Goal: Ask a question

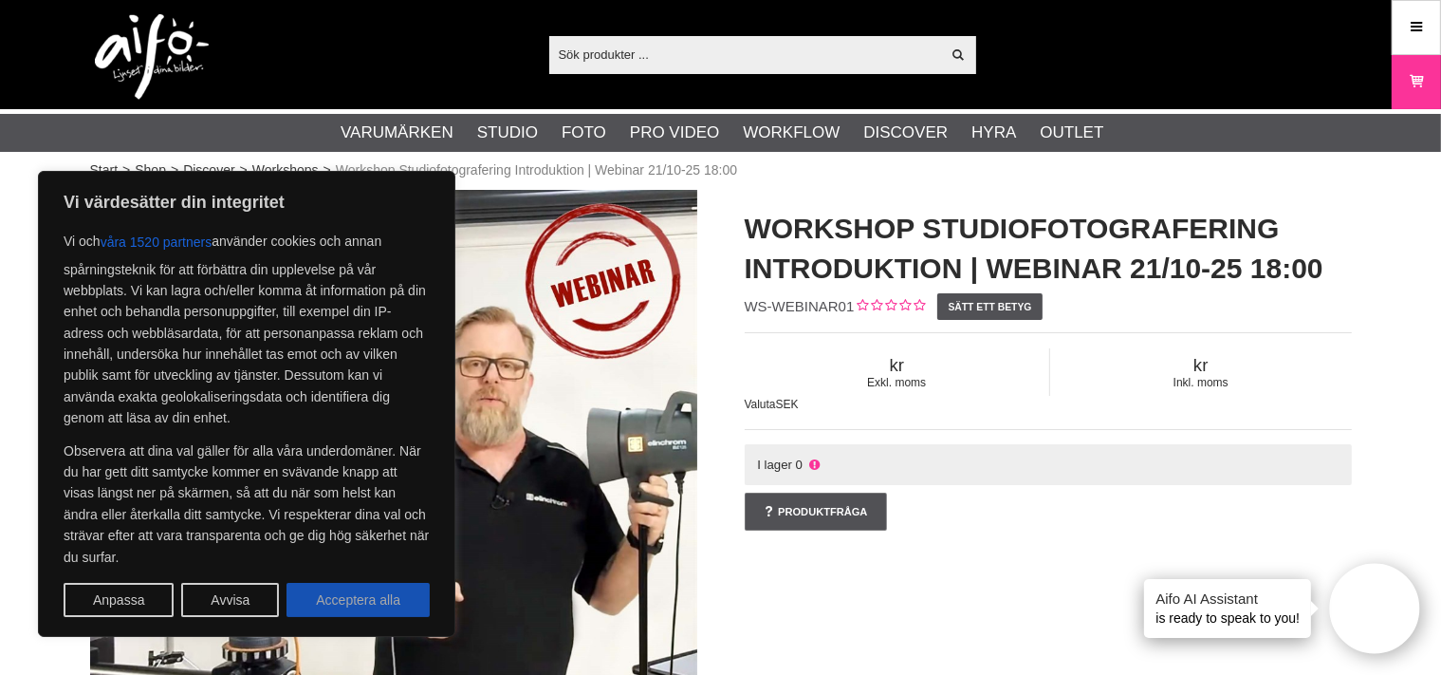
click at [388, 595] on button "Acceptera alla" at bounding box center [357, 599] width 143 height 34
checkbox input "true"
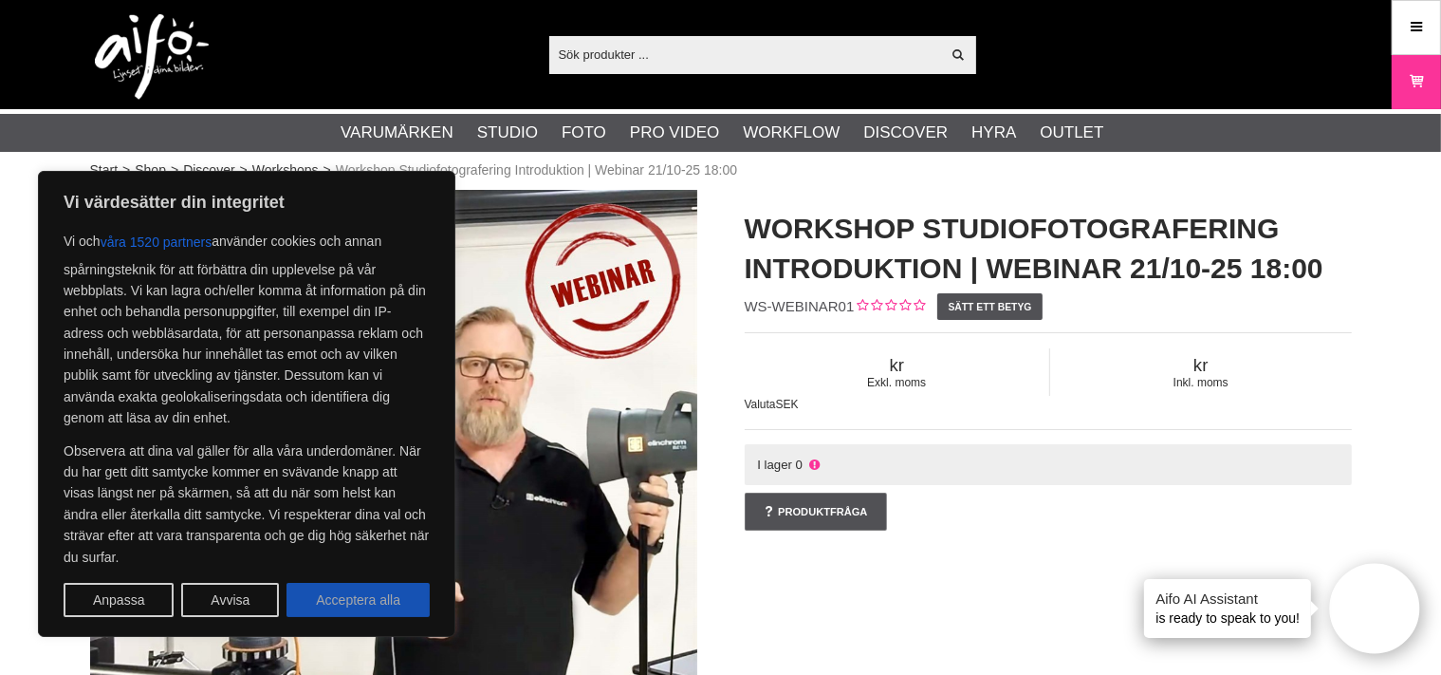
checkbox input "true"
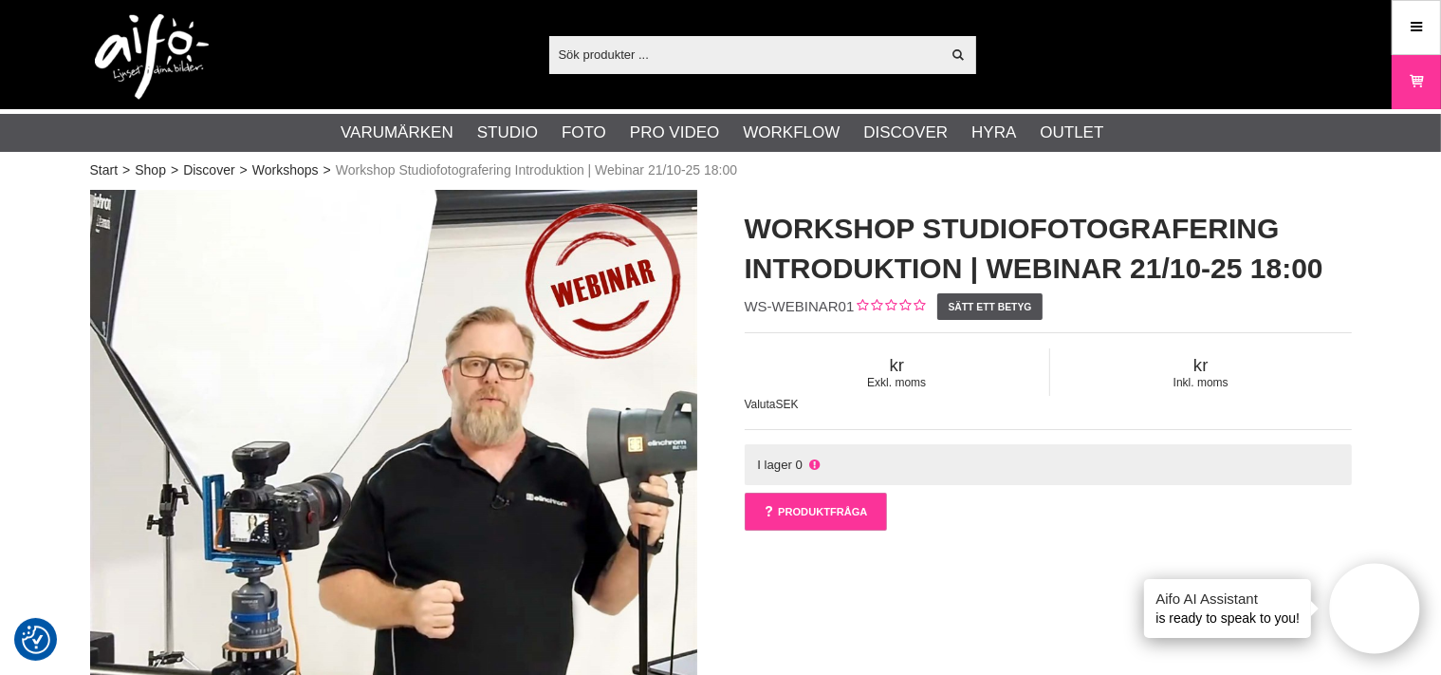
click at [815, 509] on link "Produktfråga" at bounding box center [816, 511] width 142 height 38
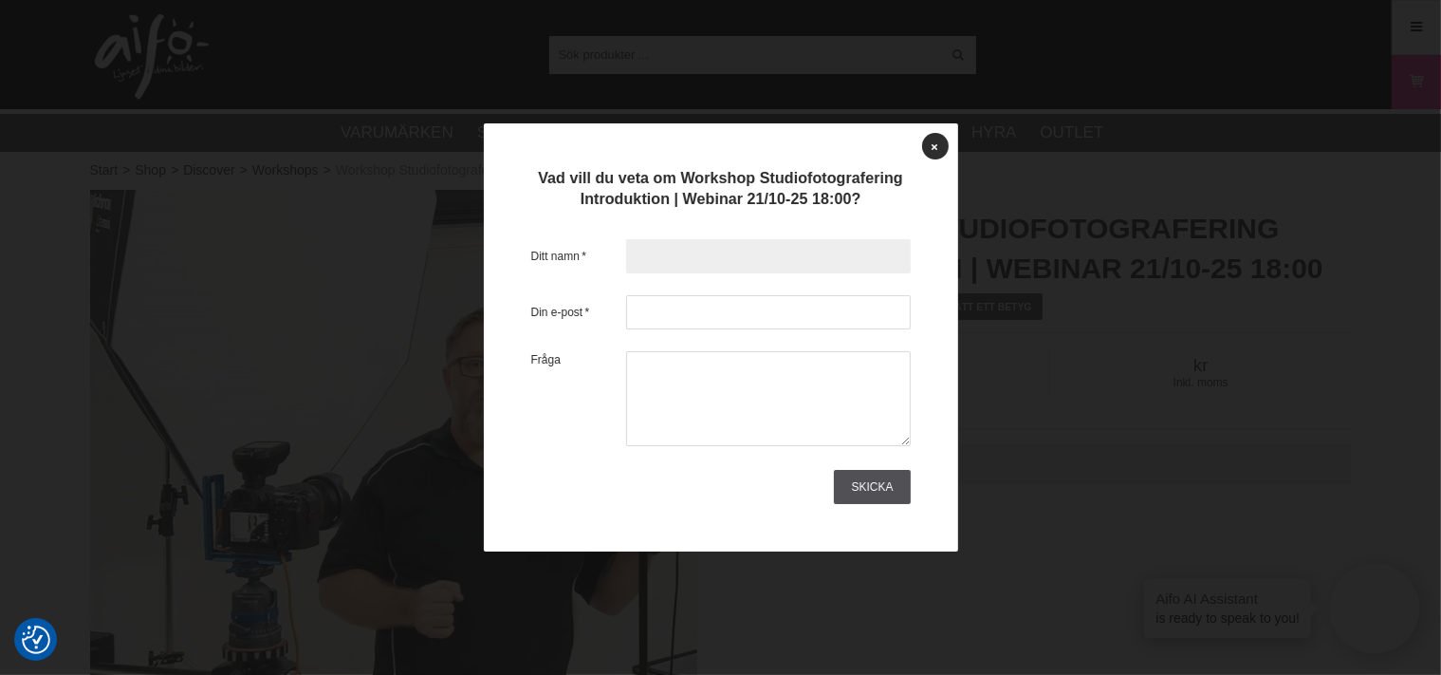
click at [658, 255] on input "text" at bounding box center [768, 256] width 285 height 34
type input "Ulla Andersson"
click at [680, 313] on input "text" at bounding box center [768, 312] width 285 height 34
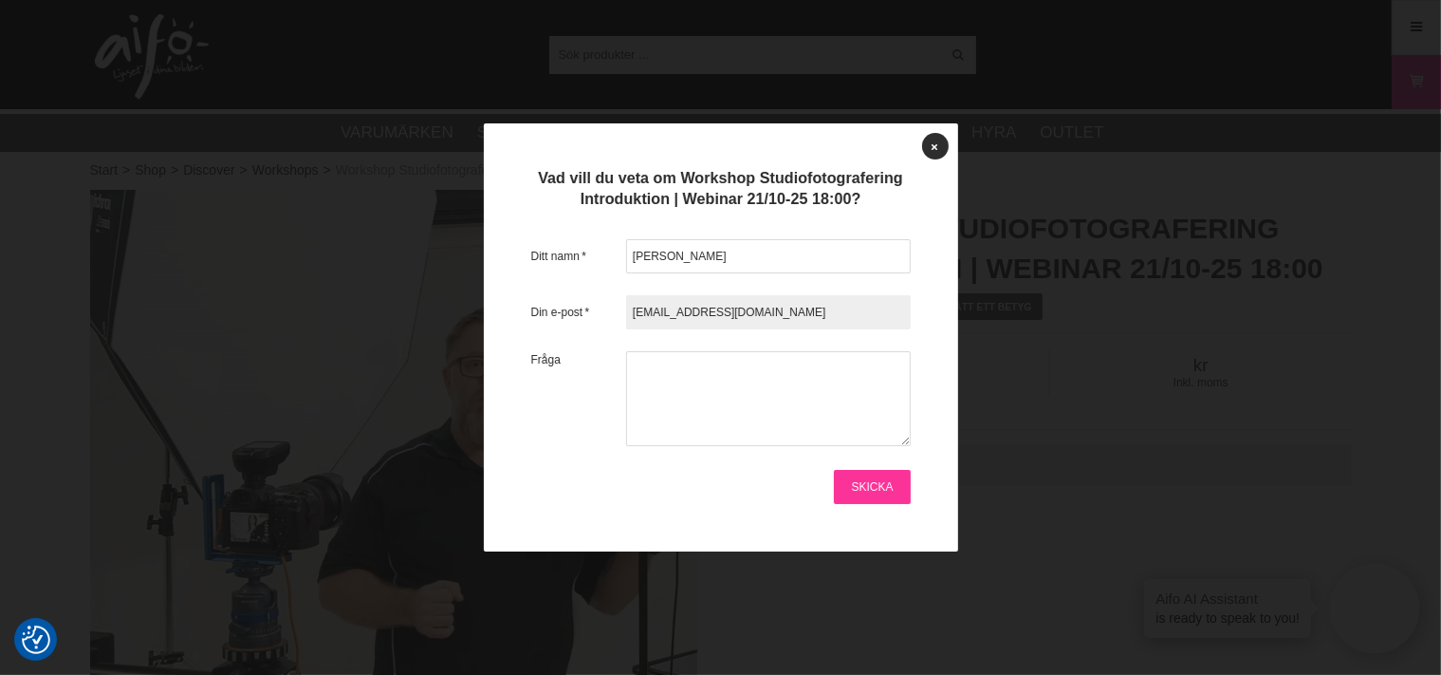
type input "fam3.andersson@gmail.com"
click at [882, 477] on link "Skicka" at bounding box center [872, 487] width 76 height 34
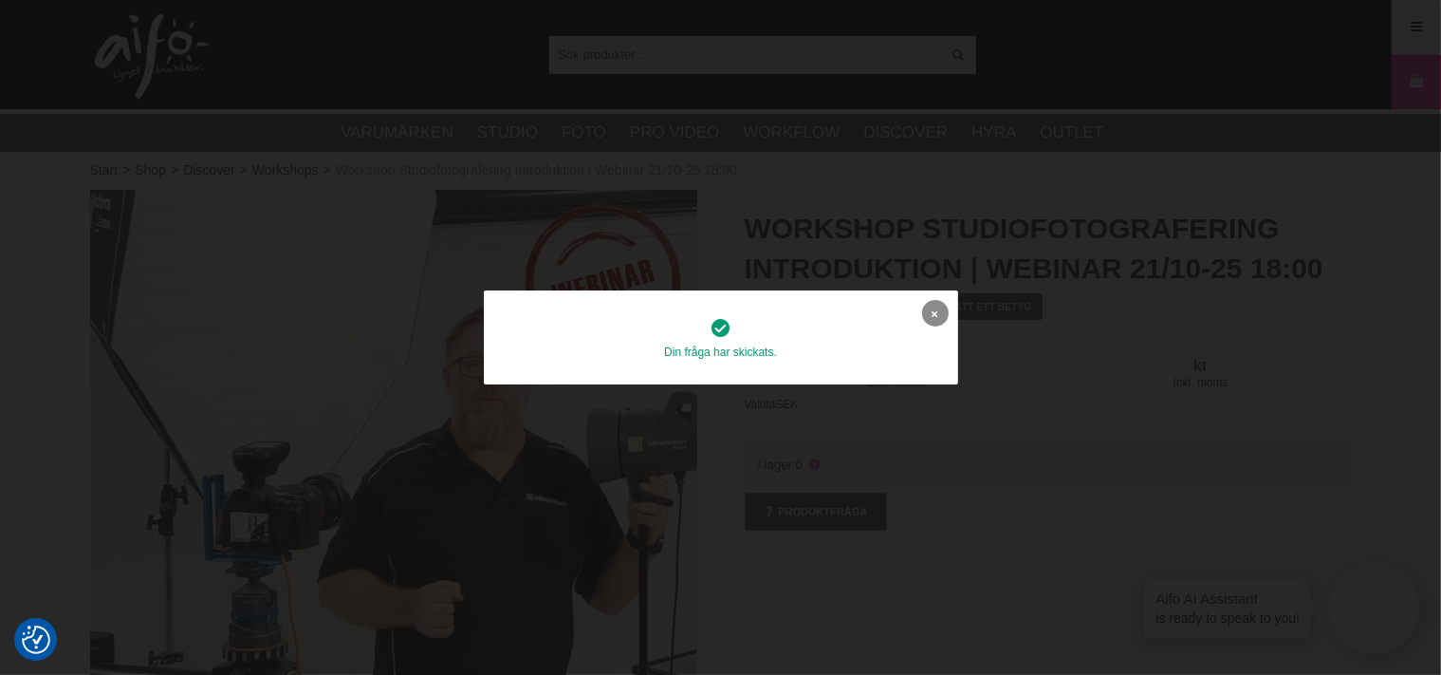
click at [935, 308] on icon at bounding box center [936, 313] width 6 height 10
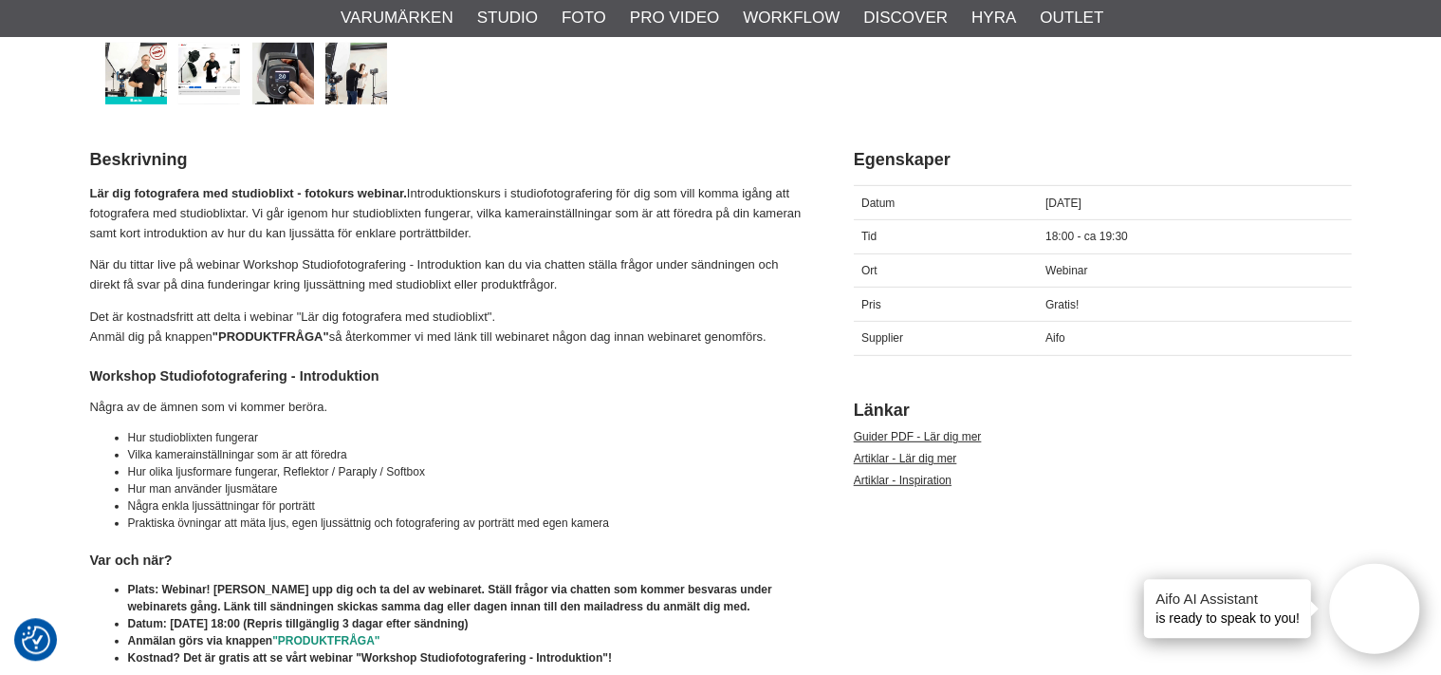
scroll to position [801, 0]
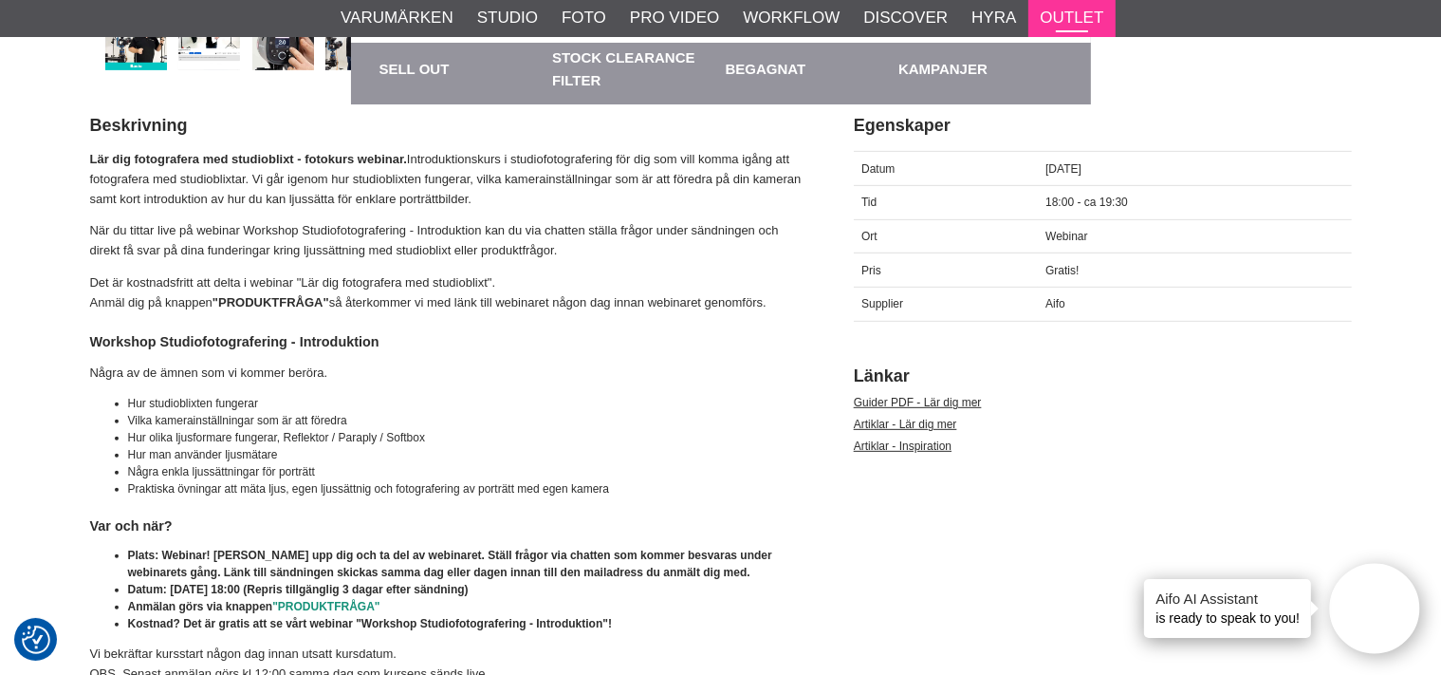
click at [1064, 14] on link "Outlet" at bounding box center [1072, 18] width 64 height 25
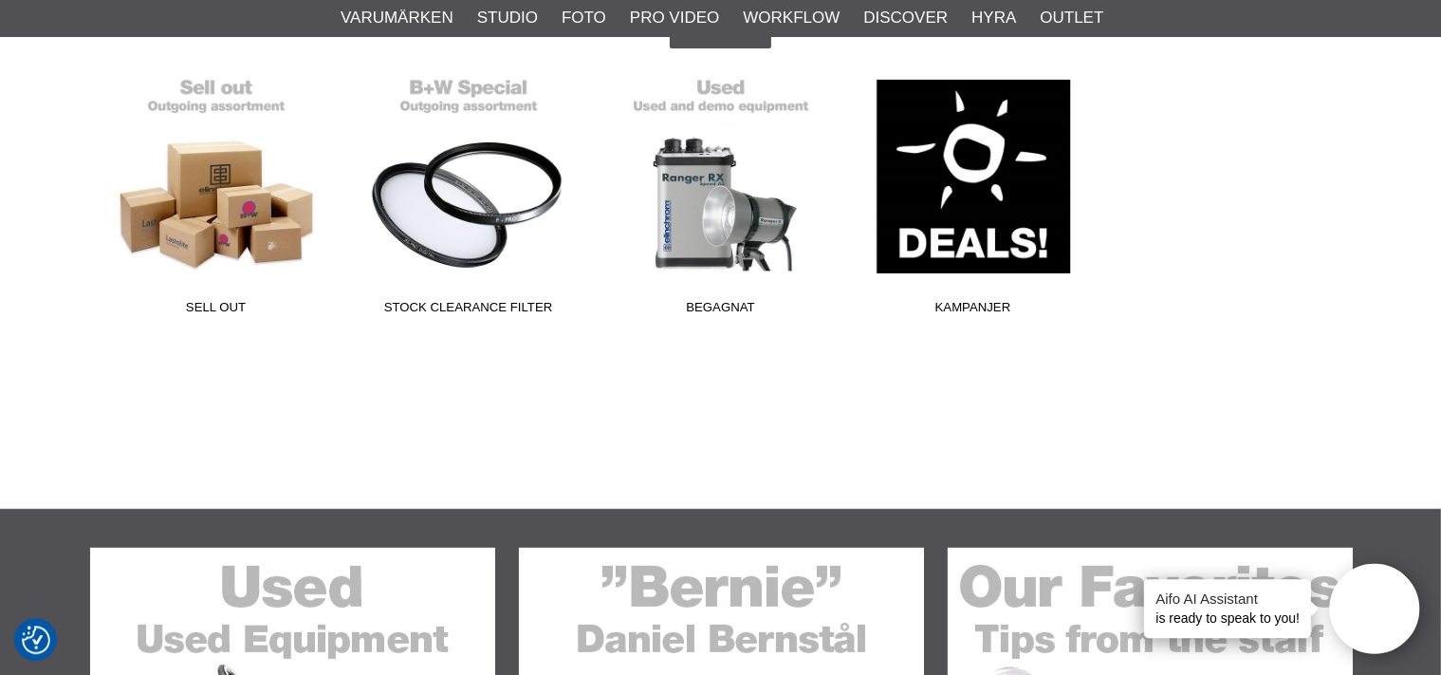
scroll to position [601, 0]
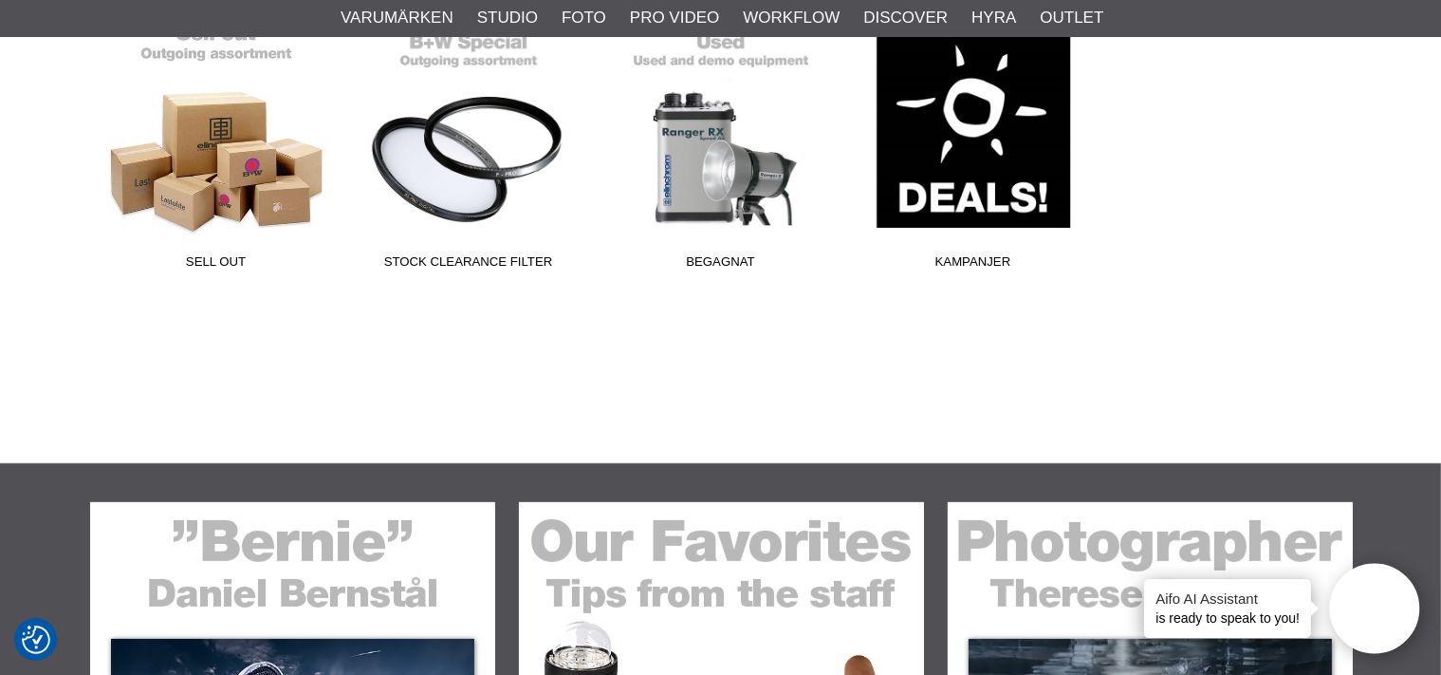
click at [234, 173] on link "Sell out" at bounding box center [216, 150] width 252 height 256
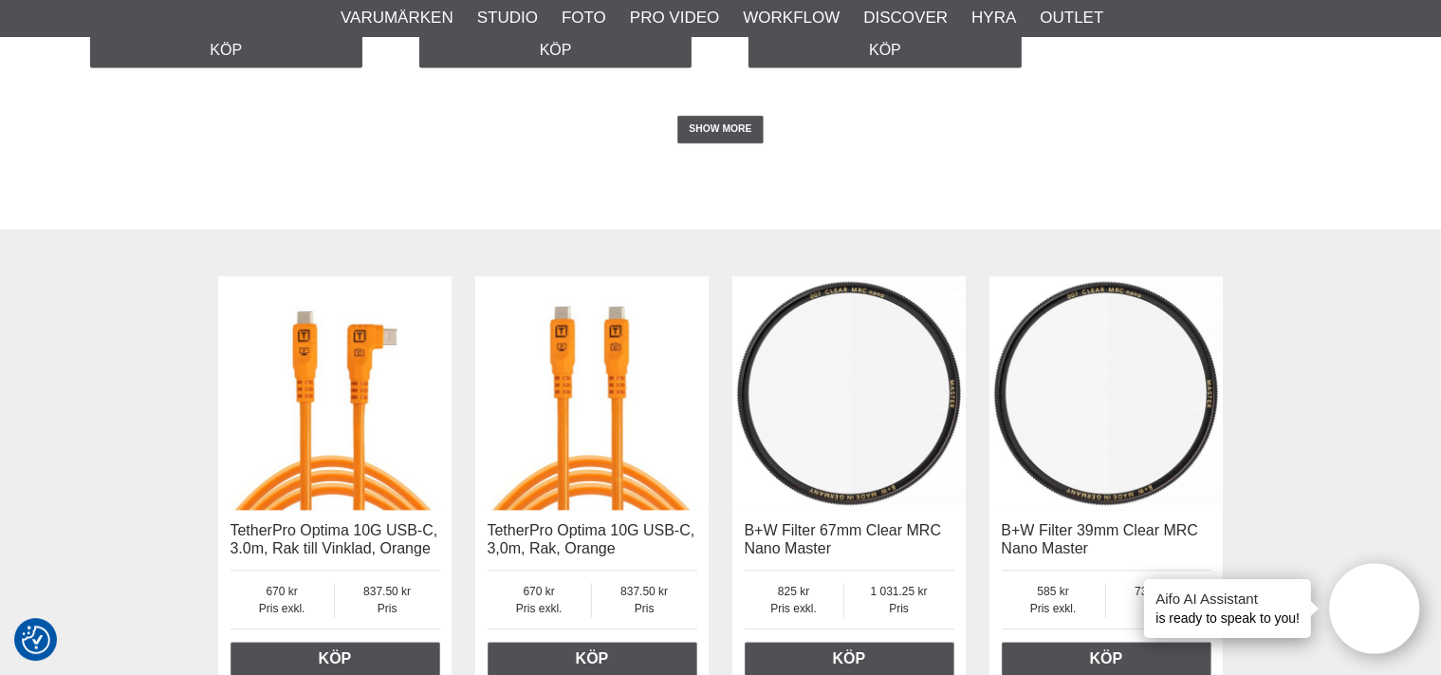
scroll to position [3907, 0]
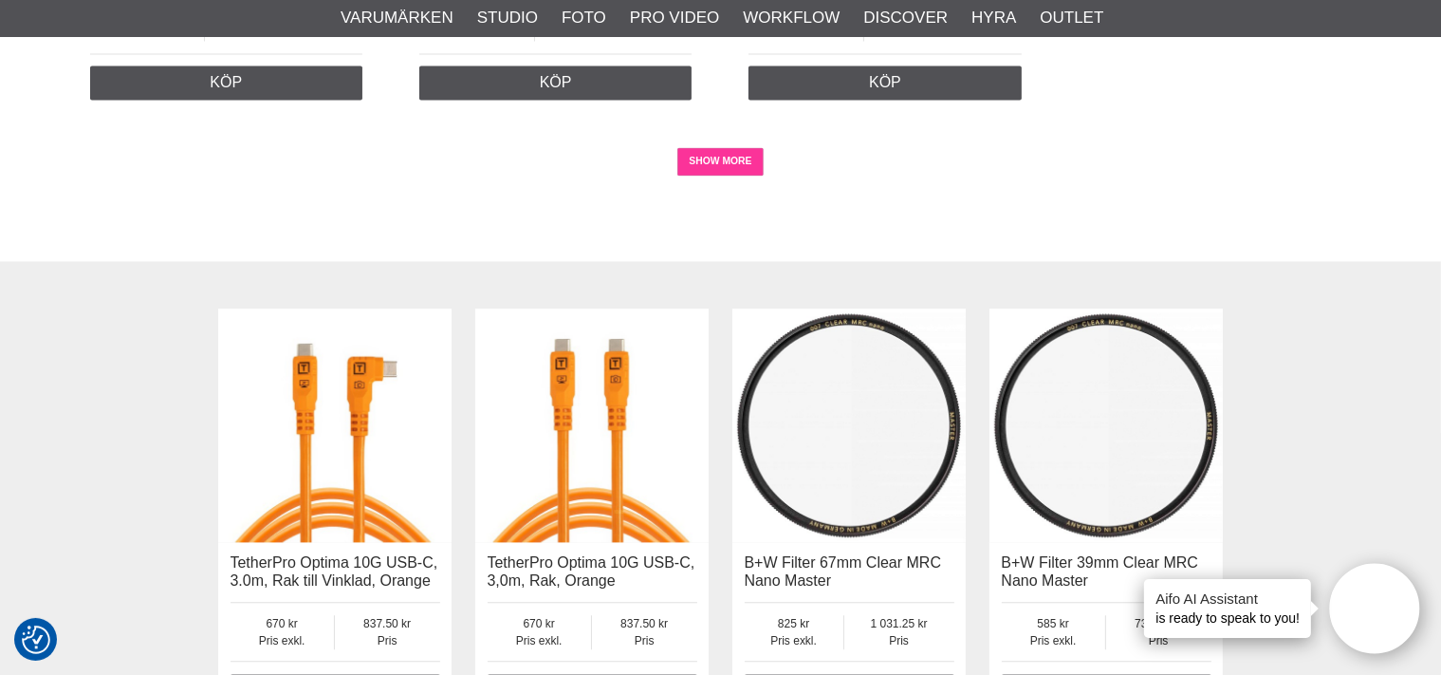
click at [726, 147] on link "SHOW MORE" at bounding box center [720, 161] width 86 height 28
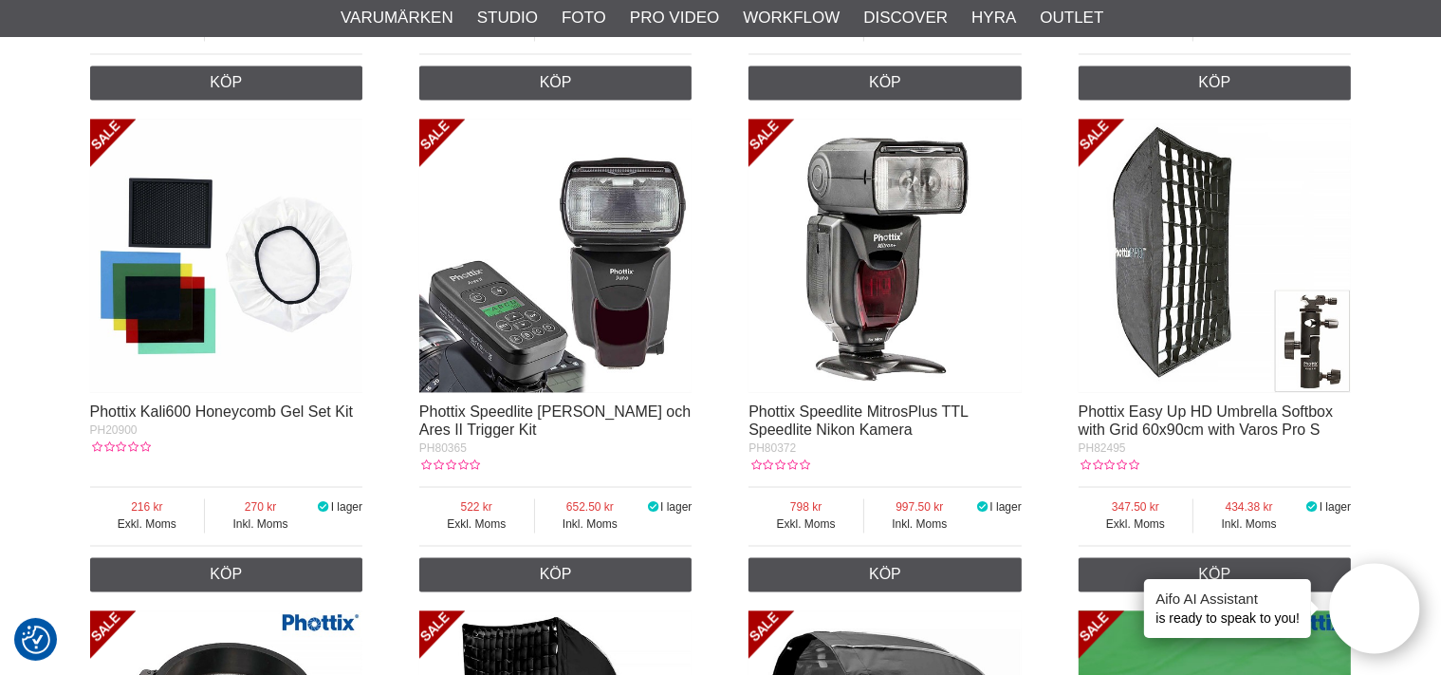
click at [287, 252] on img at bounding box center [226, 255] width 273 height 273
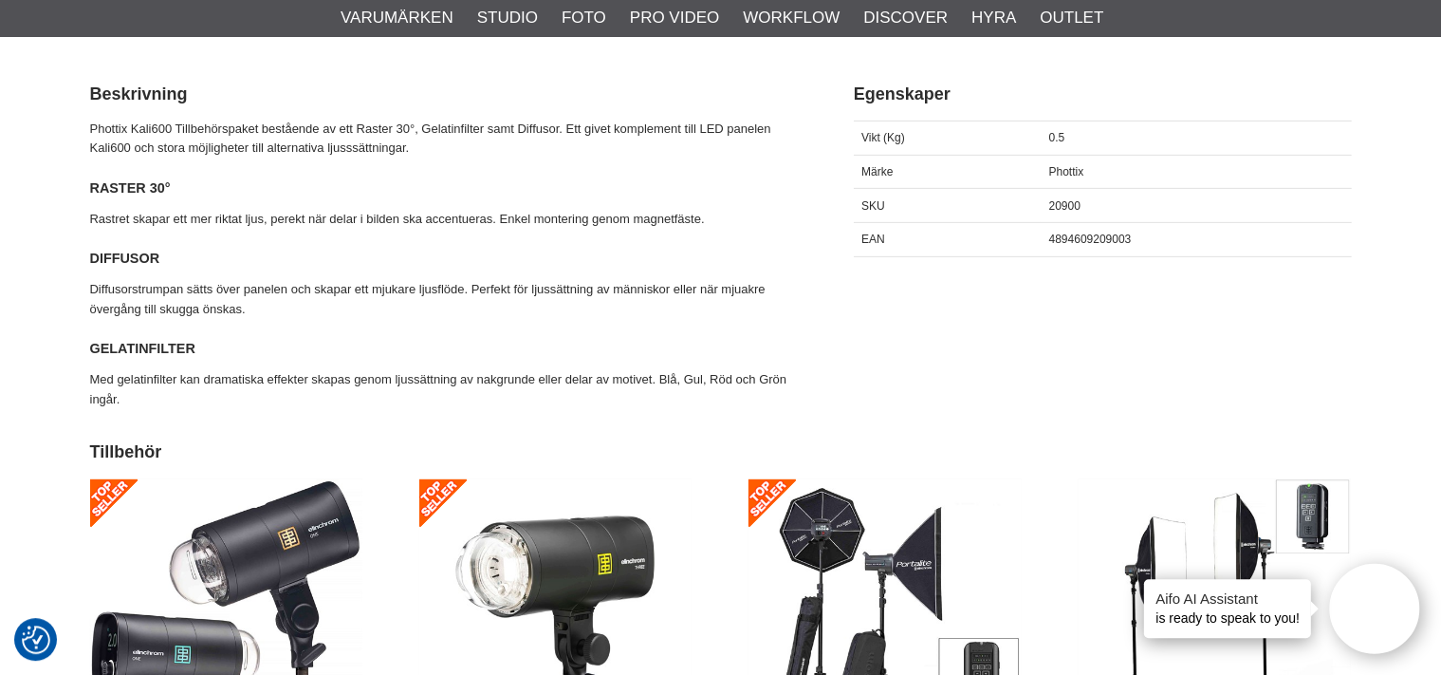
scroll to position [801, 0]
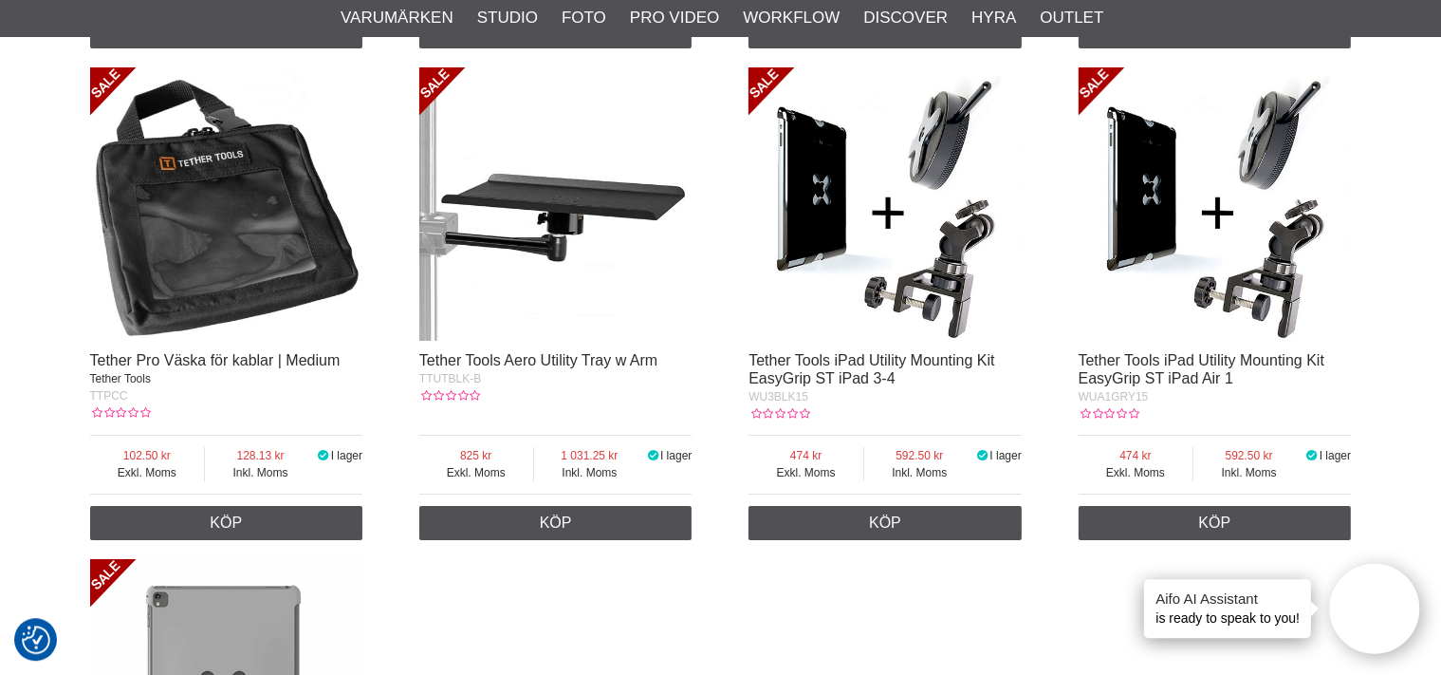
scroll to position [6871, 0]
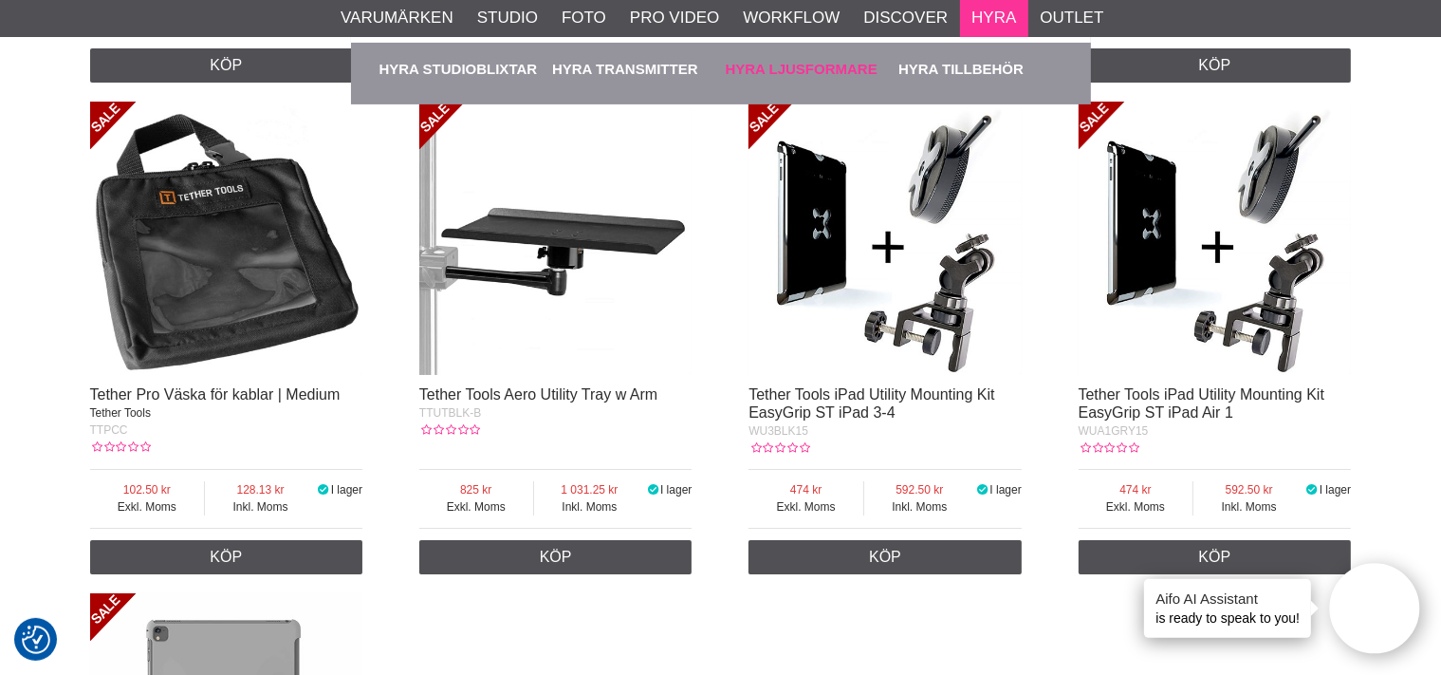
click at [804, 60] on link "Hyra Ljusformare" at bounding box center [808, 69] width 164 height 52
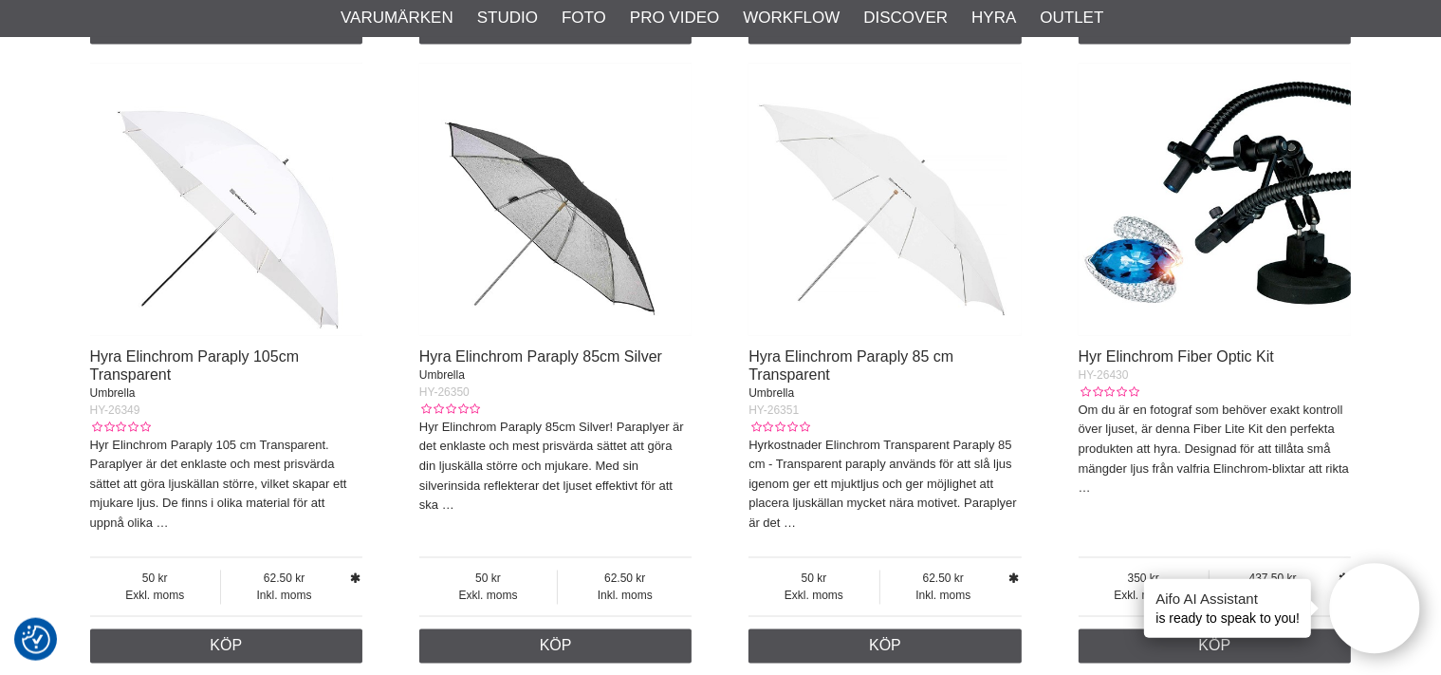
scroll to position [3105, 0]
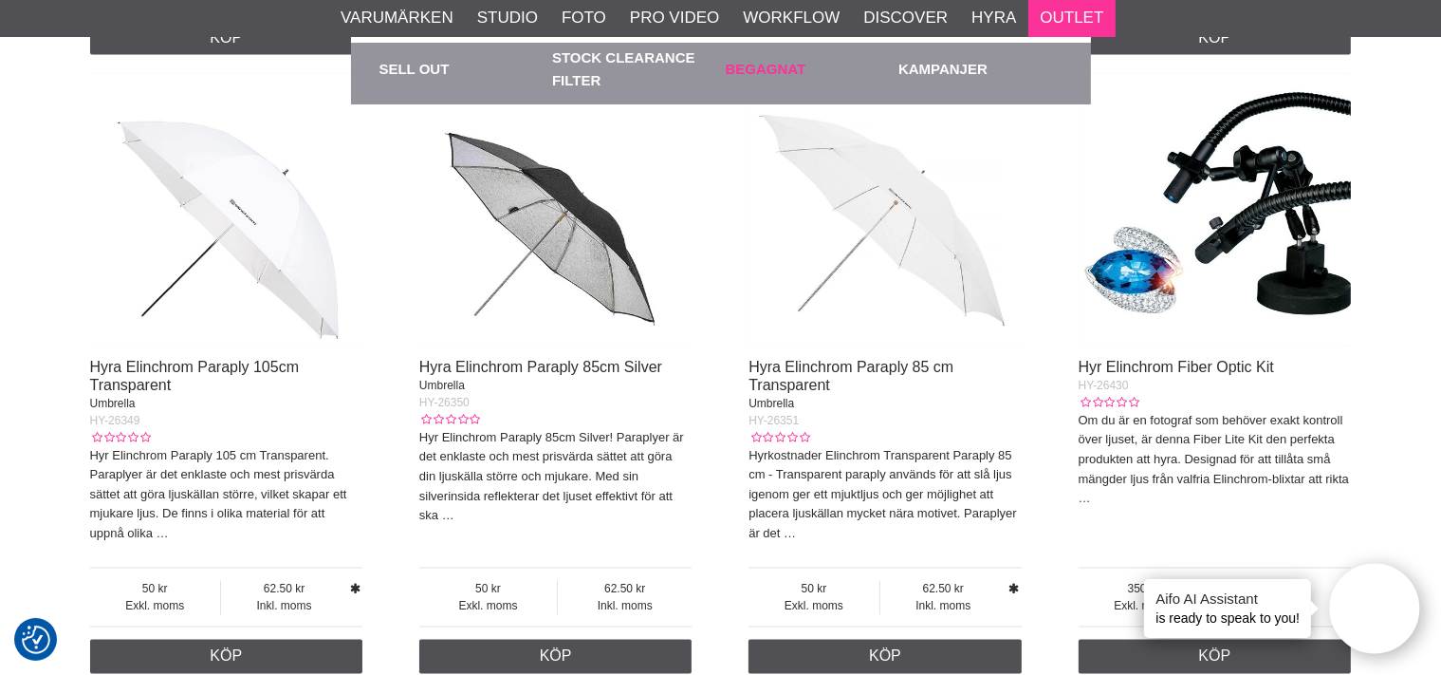
click at [780, 61] on link "Begagnat" at bounding box center [808, 69] width 164 height 52
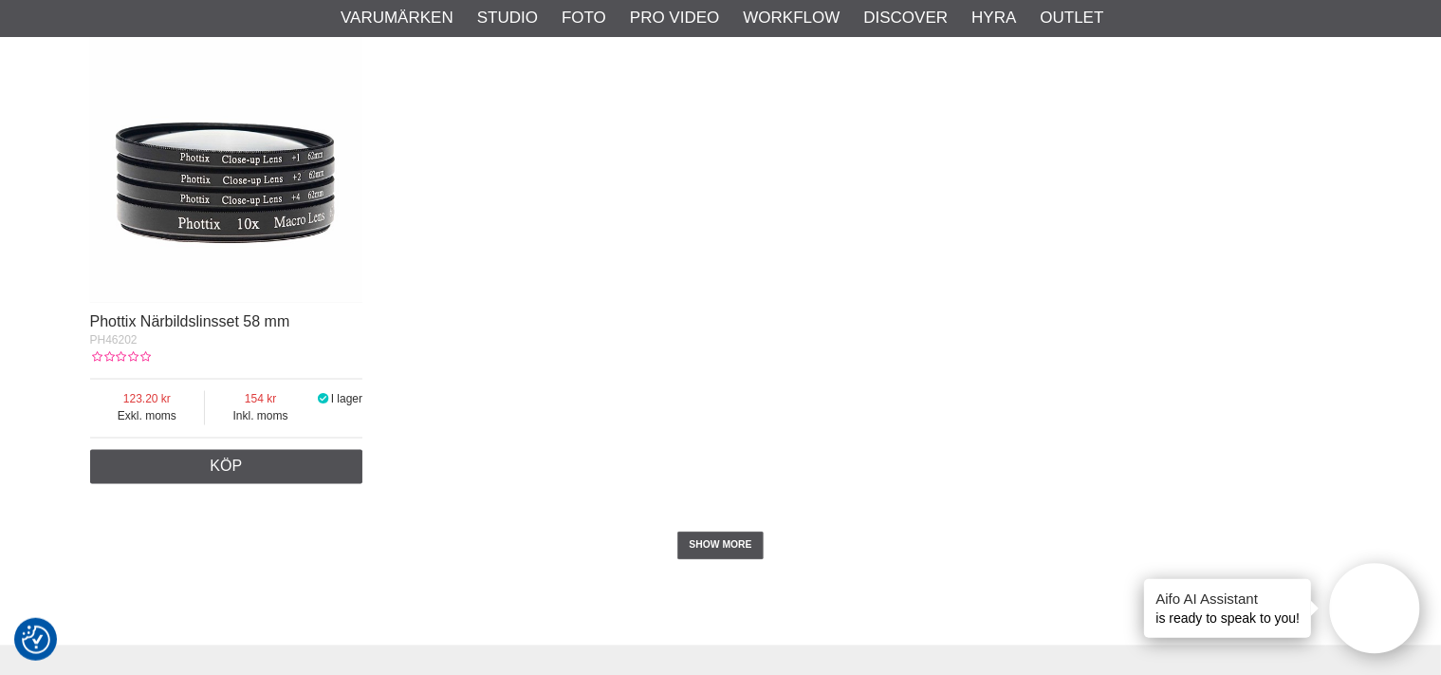
scroll to position [3606, 0]
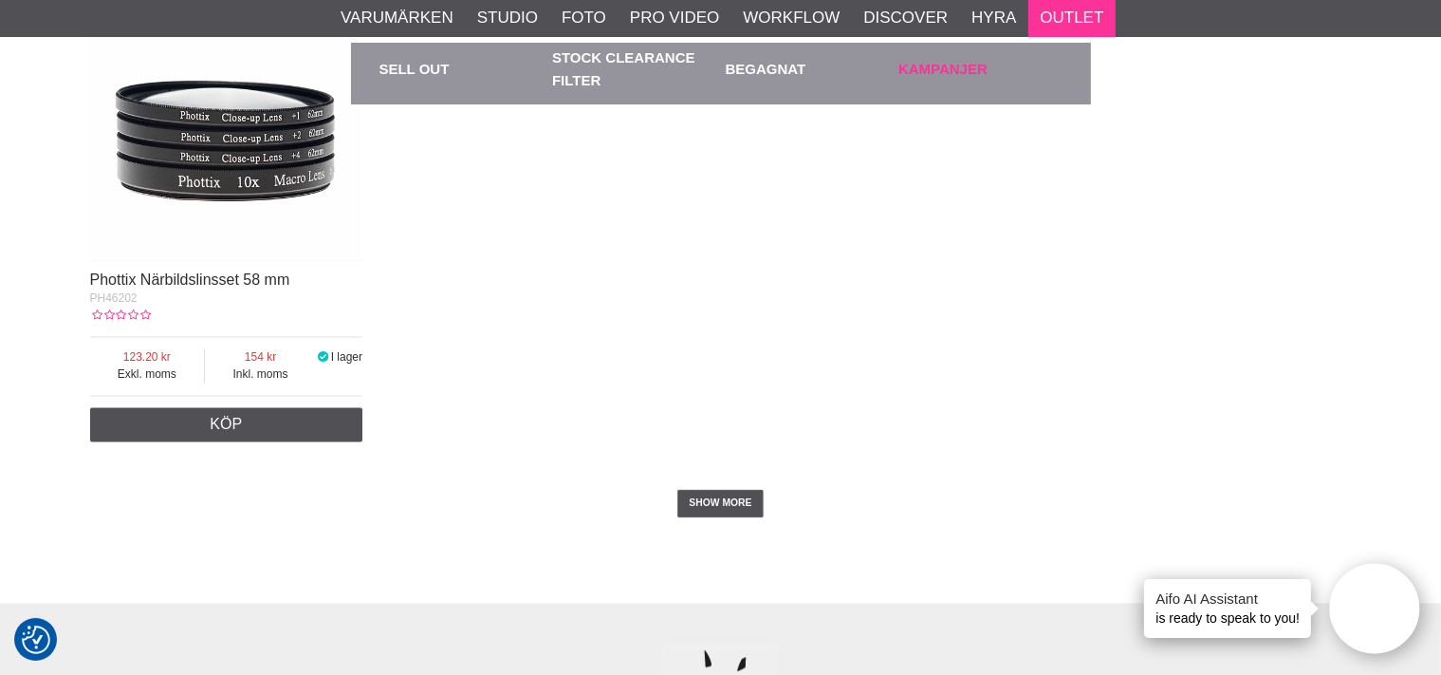
click at [972, 56] on link "Kampanjer" at bounding box center [980, 69] width 164 height 52
